Goal: Information Seeking & Learning: Learn about a topic

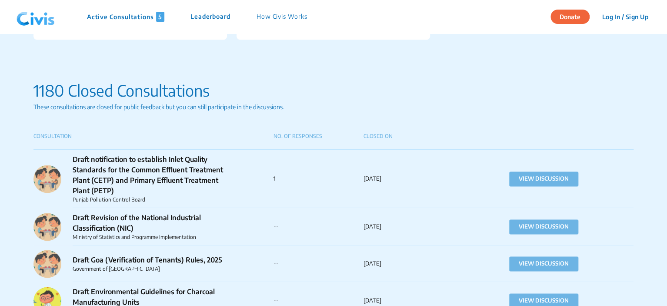
scroll to position [609, 0]
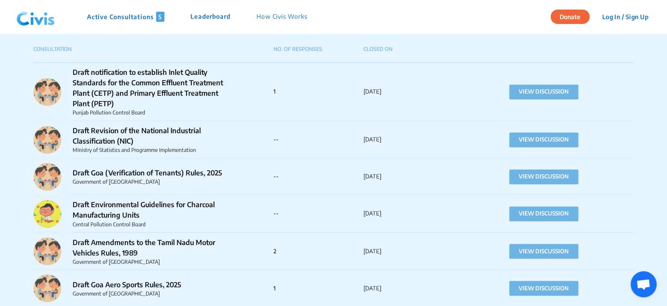
drag, startPoint x: 32, startPoint y: 48, endPoint x: 396, endPoint y: 255, distance: 418.6
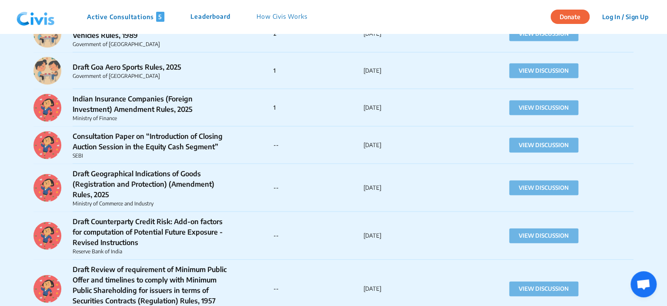
scroll to position [782, 0]
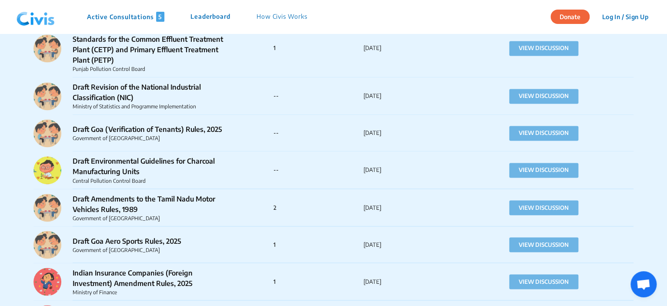
click at [326, 205] on p "2" at bounding box center [318, 207] width 90 height 9
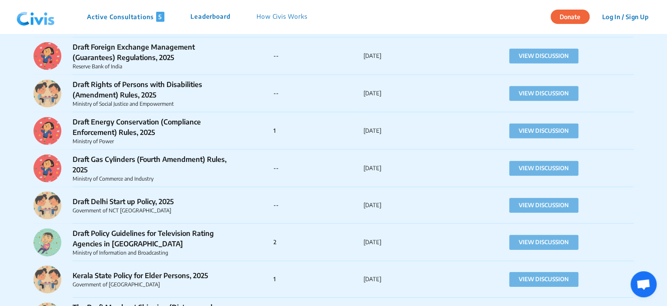
scroll to position [1261, 0]
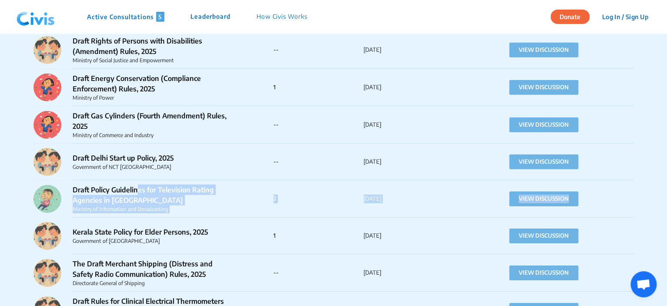
drag, startPoint x: 607, startPoint y: 211, endPoint x: 137, endPoint y: 180, distance: 471.0
click at [137, 180] on div "Draft Policy Guidelines for Television Rating Agencies in India Ministry of Inf…" at bounding box center [333, 198] width 600 height 37
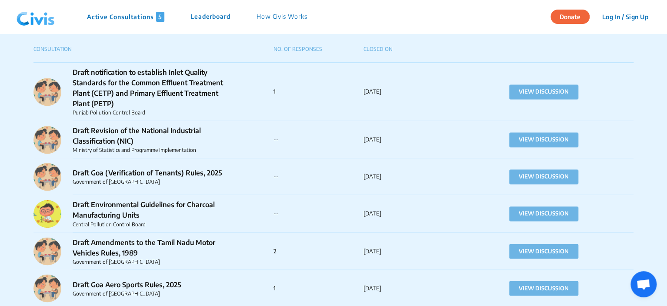
scroll to position [522, 0]
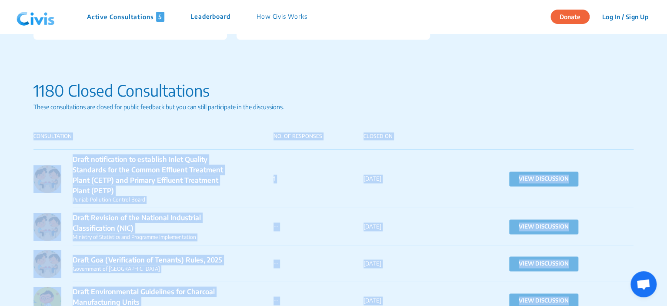
click at [34, 136] on p "CONSULTATION" at bounding box center [153, 136] width 240 height 8
copy div "CONSULTATION NO. OF RESPONSES CLOSED ON Draft notification to establish Inlet Q…"
click at [280, 173] on div "Draft notification to establish Inlet Quality Standards for the Common Effluent…" at bounding box center [333, 179] width 600 height 58
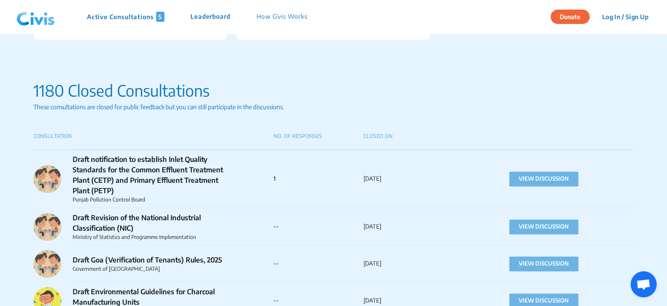
scroll to position [609, 0]
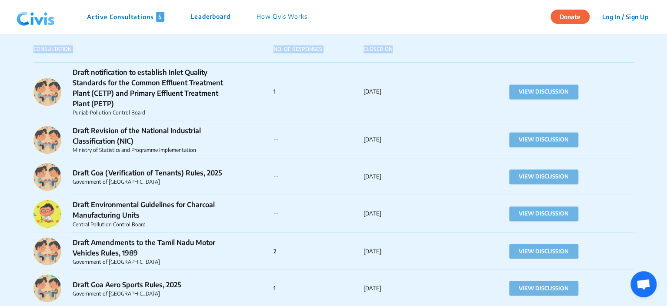
drag, startPoint x: 34, startPoint y: 50, endPoint x: 394, endPoint y: 48, distance: 360.4
click at [394, 48] on div "CONSULTATION NO. OF RESPONSES CLOSED ON" at bounding box center [333, 53] width 600 height 17
copy div "CONSULTATION NO. OF RESPONSES CLOSED ON"
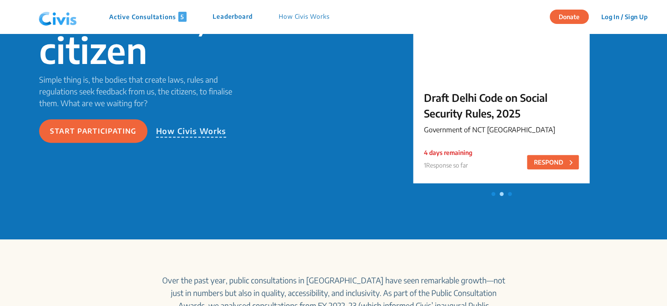
scroll to position [43, 0]
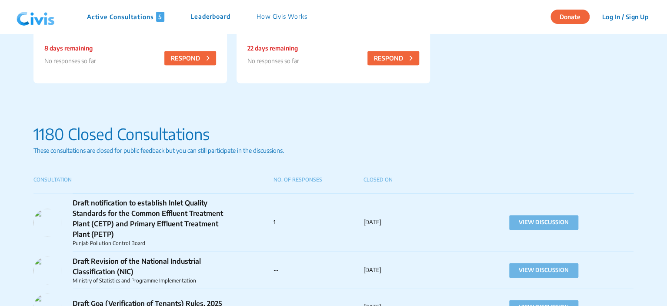
scroll to position [565, 0]
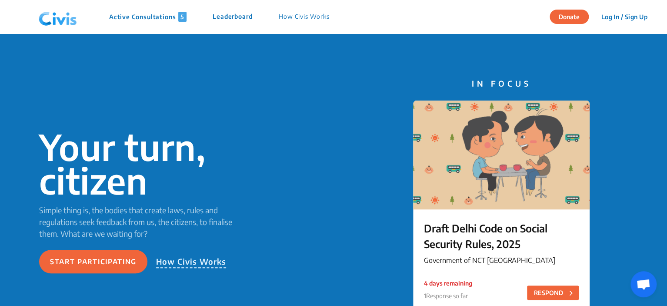
click at [147, 15] on p "Active Consultations 5" at bounding box center [147, 17] width 77 height 10
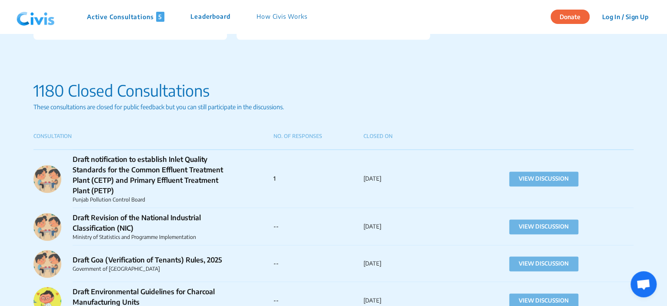
scroll to position [609, 0]
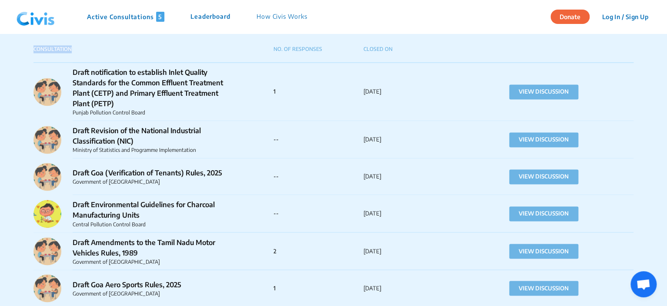
drag, startPoint x: 73, startPoint y: 50, endPoint x: 30, endPoint y: 48, distance: 44.0
copy p "CONSULTATION"
drag, startPoint x: 396, startPoint y: 48, endPoint x: 365, endPoint y: 52, distance: 31.1
click at [365, 52] on p "CLOSED ON" at bounding box center [408, 49] width 90 height 8
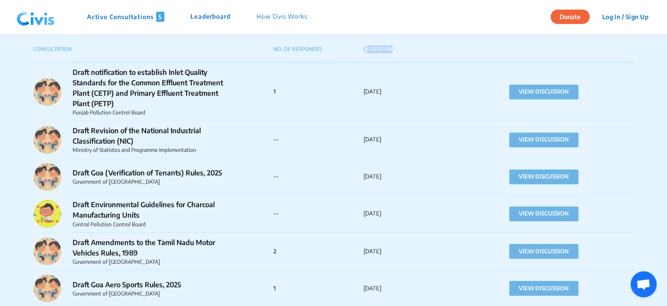
click at [399, 59] on div "CLOSED ON" at bounding box center [408, 52] width 90 height 15
click at [397, 49] on p "CLOSED ON" at bounding box center [408, 49] width 90 height 8
drag, startPoint x: 396, startPoint y: 50, endPoint x: 362, endPoint y: 52, distance: 34.0
click at [362, 52] on div "CONSULTATION NO. OF RESPONSES CLOSED ON" at bounding box center [333, 53] width 600 height 17
copy div "CLOSED ON"
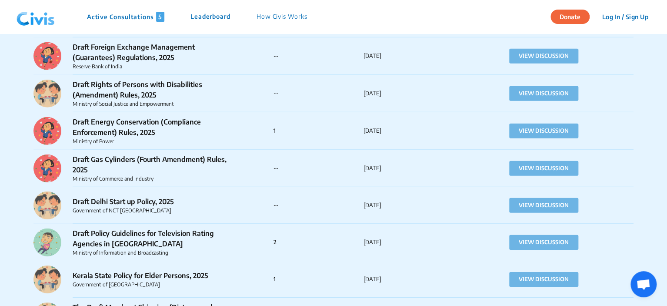
scroll to position [1304, 0]
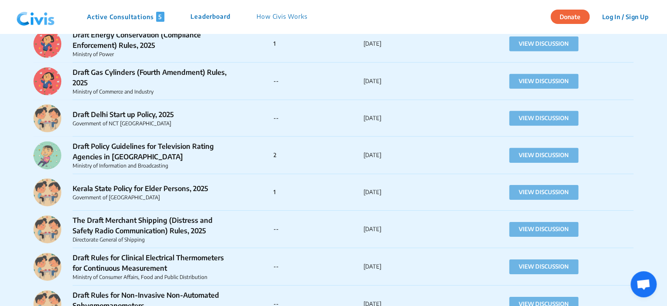
click at [393, 156] on p "1st Sep 25" at bounding box center [408, 155] width 90 height 9
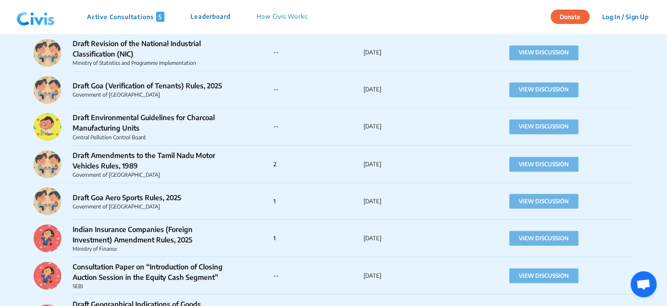
scroll to position [565, 0]
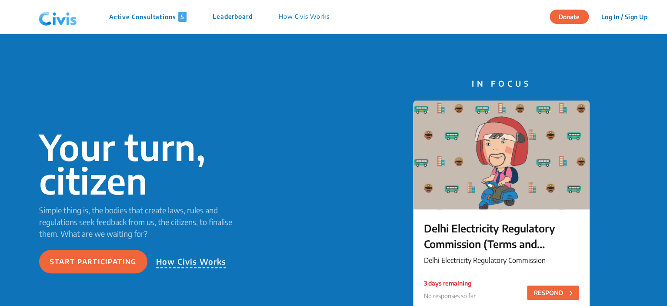
click at [163, 17] on p "Active Consultations 5" at bounding box center [147, 17] width 77 height 10
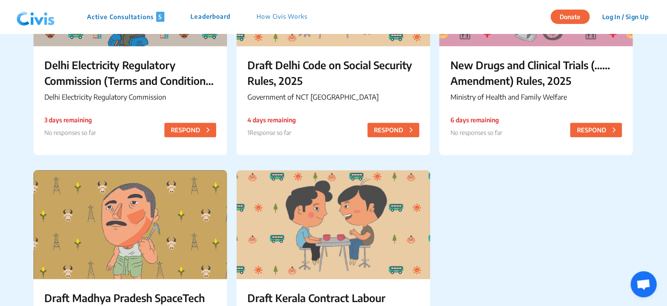
scroll to position [87, 0]
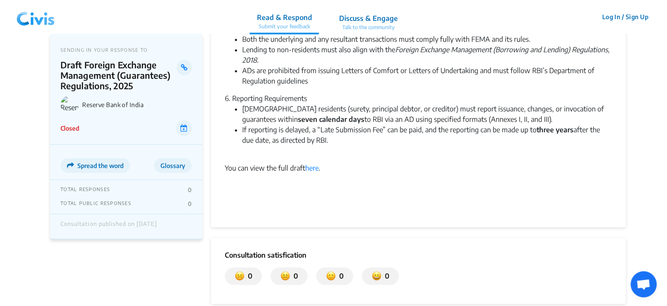
scroll to position [304, 0]
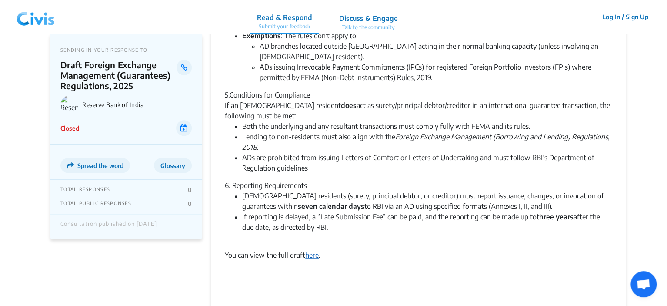
click at [311, 250] on link "here" at bounding box center [311, 254] width 13 height 9
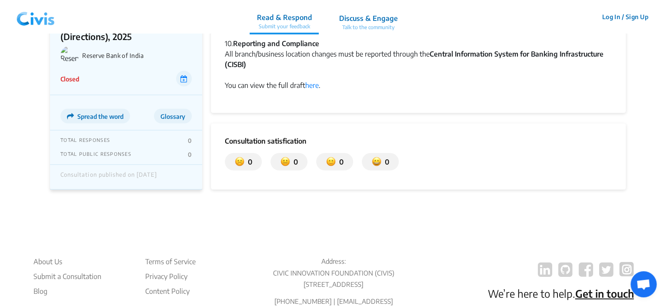
scroll to position [725, 0]
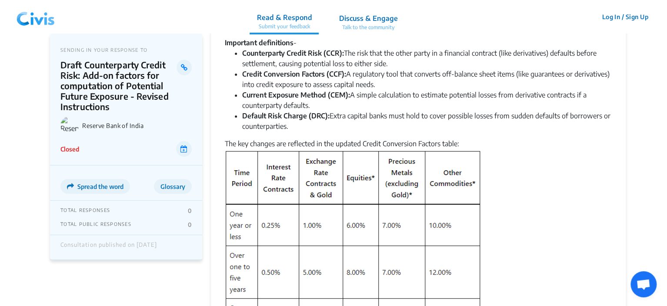
scroll to position [43, 0]
